Goal: Task Accomplishment & Management: Use online tool/utility

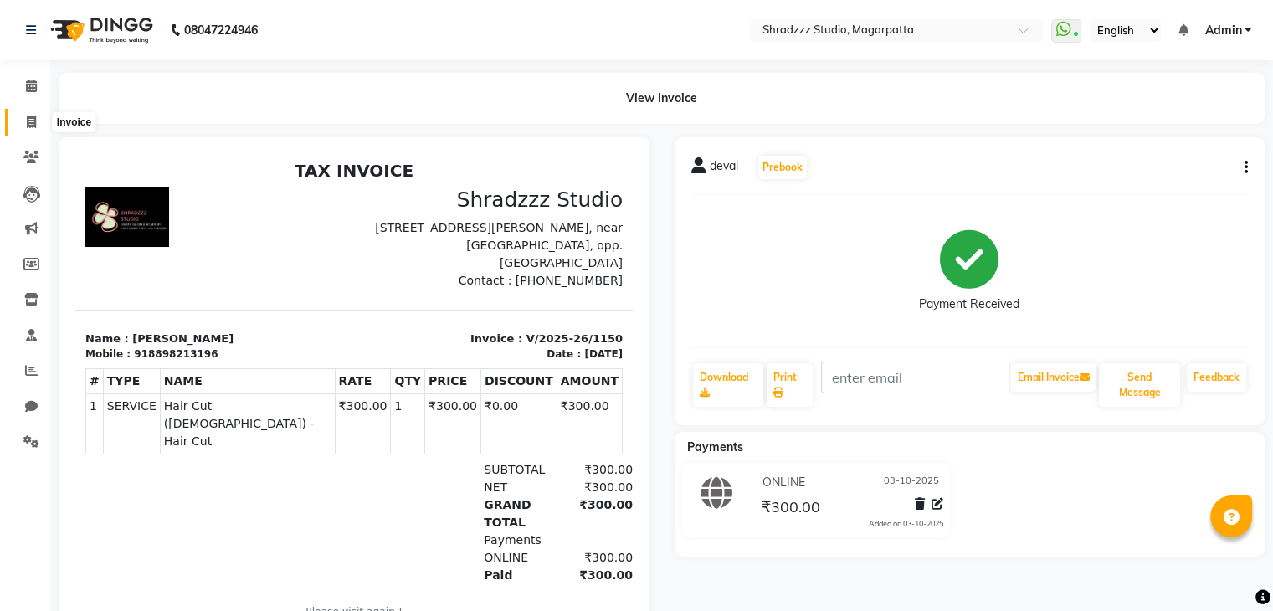
click at [27, 115] on icon at bounding box center [31, 121] width 9 height 13
select select "service"
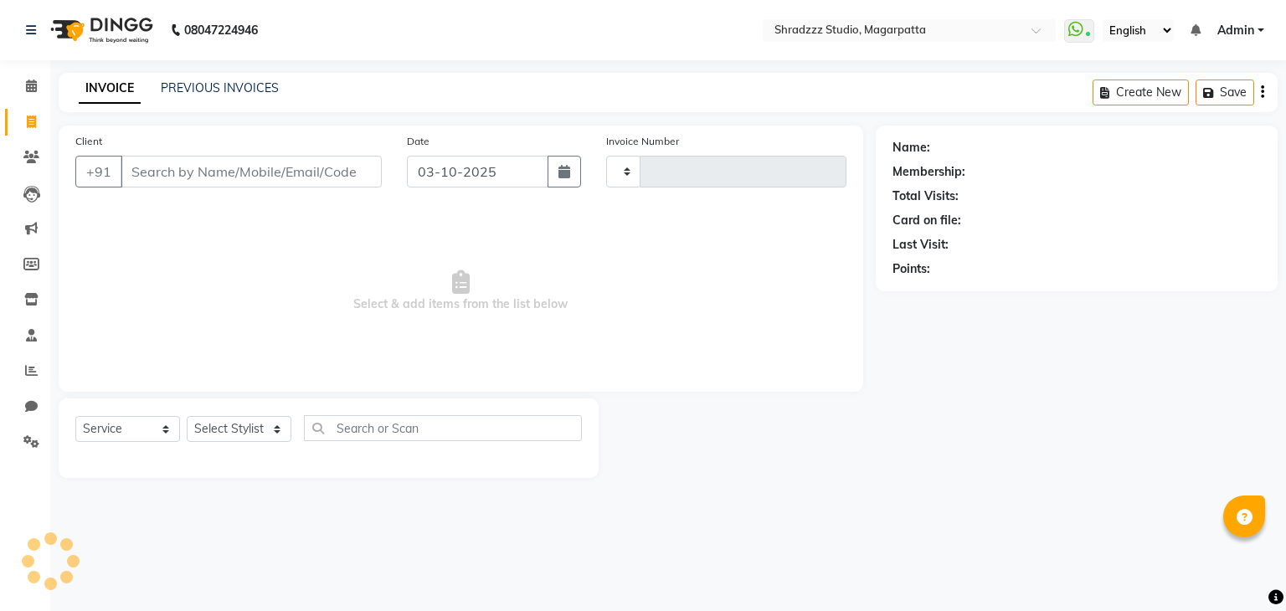
type input "1151"
select select "4544"
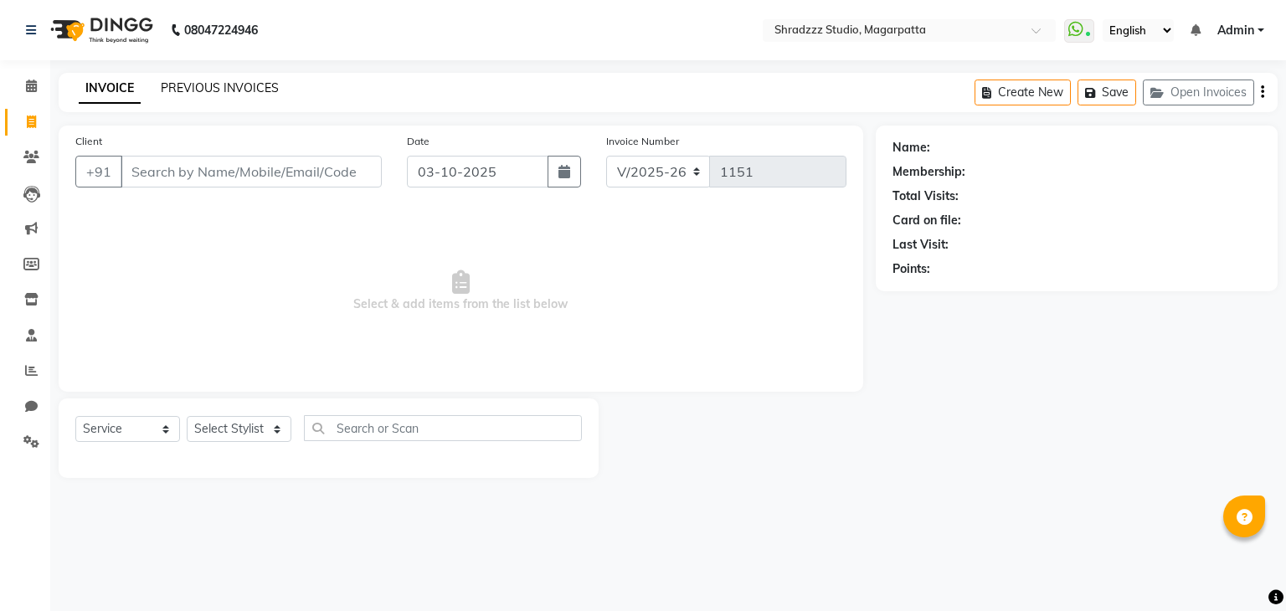
click at [239, 88] on link "PREVIOUS INVOICES" at bounding box center [220, 87] width 118 height 15
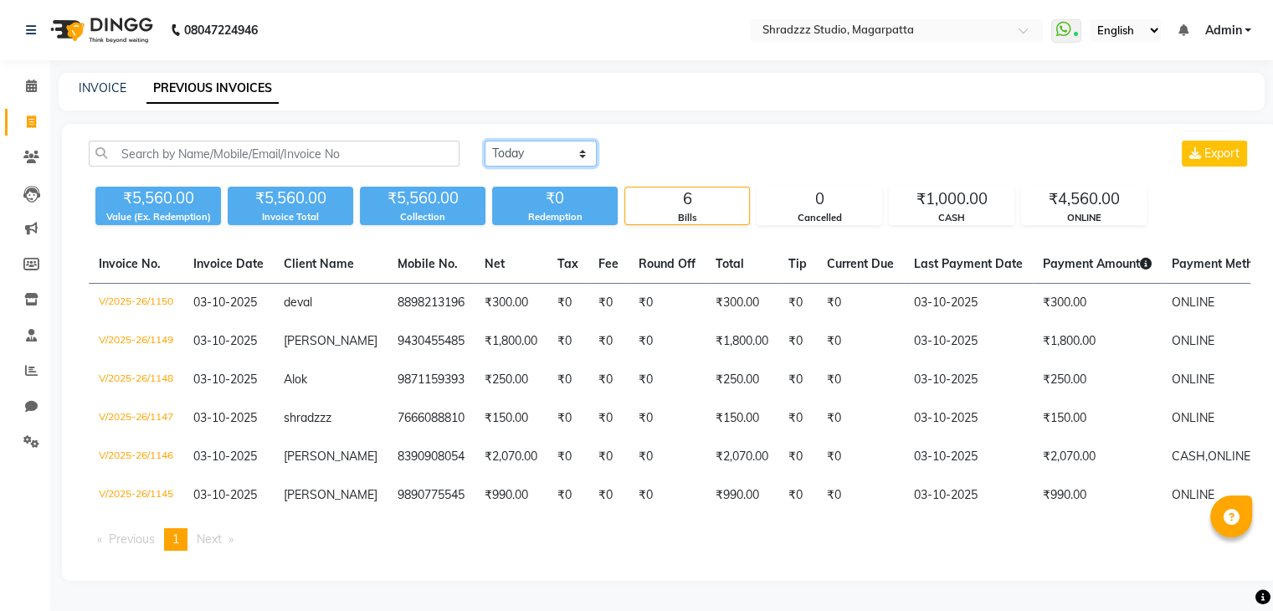
click at [518, 144] on select "[DATE] [DATE] Custom Range" at bounding box center [541, 154] width 112 height 26
click at [485, 141] on select "[DATE] [DATE] Custom Range" at bounding box center [541, 154] width 112 height 26
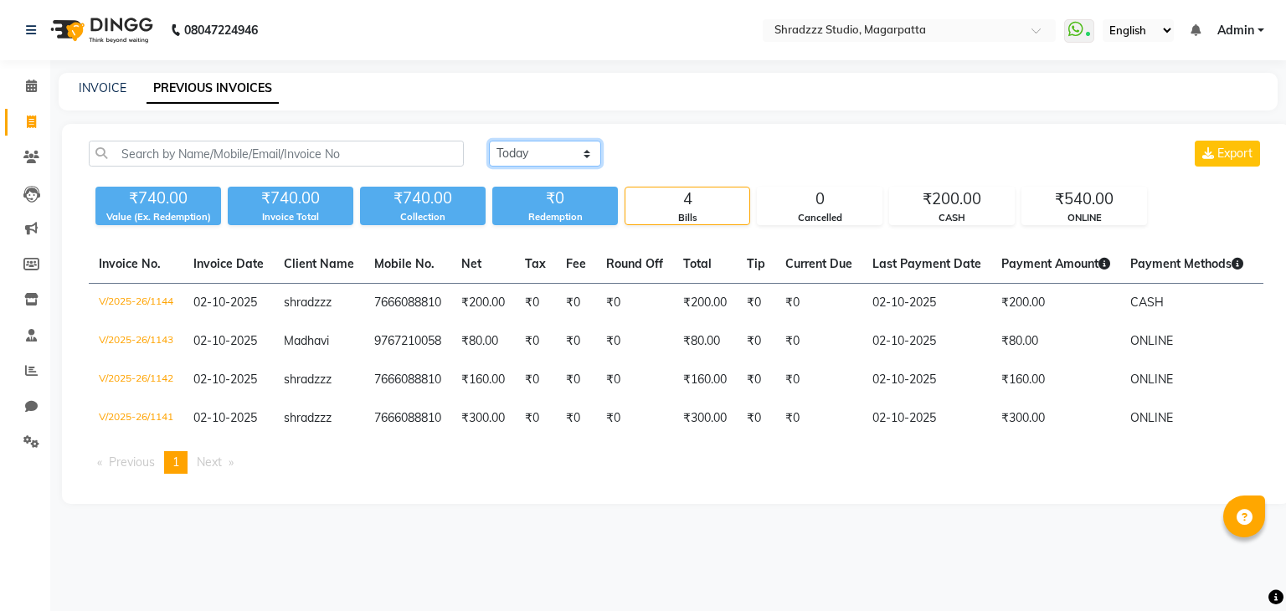
click at [543, 154] on select "[DATE] [DATE] Custom Range" at bounding box center [545, 154] width 112 height 26
select select "[DATE]"
click at [489, 141] on select "[DATE] [DATE] Custom Range" at bounding box center [545, 154] width 112 height 26
